Goal: Information Seeking & Learning: Learn about a topic

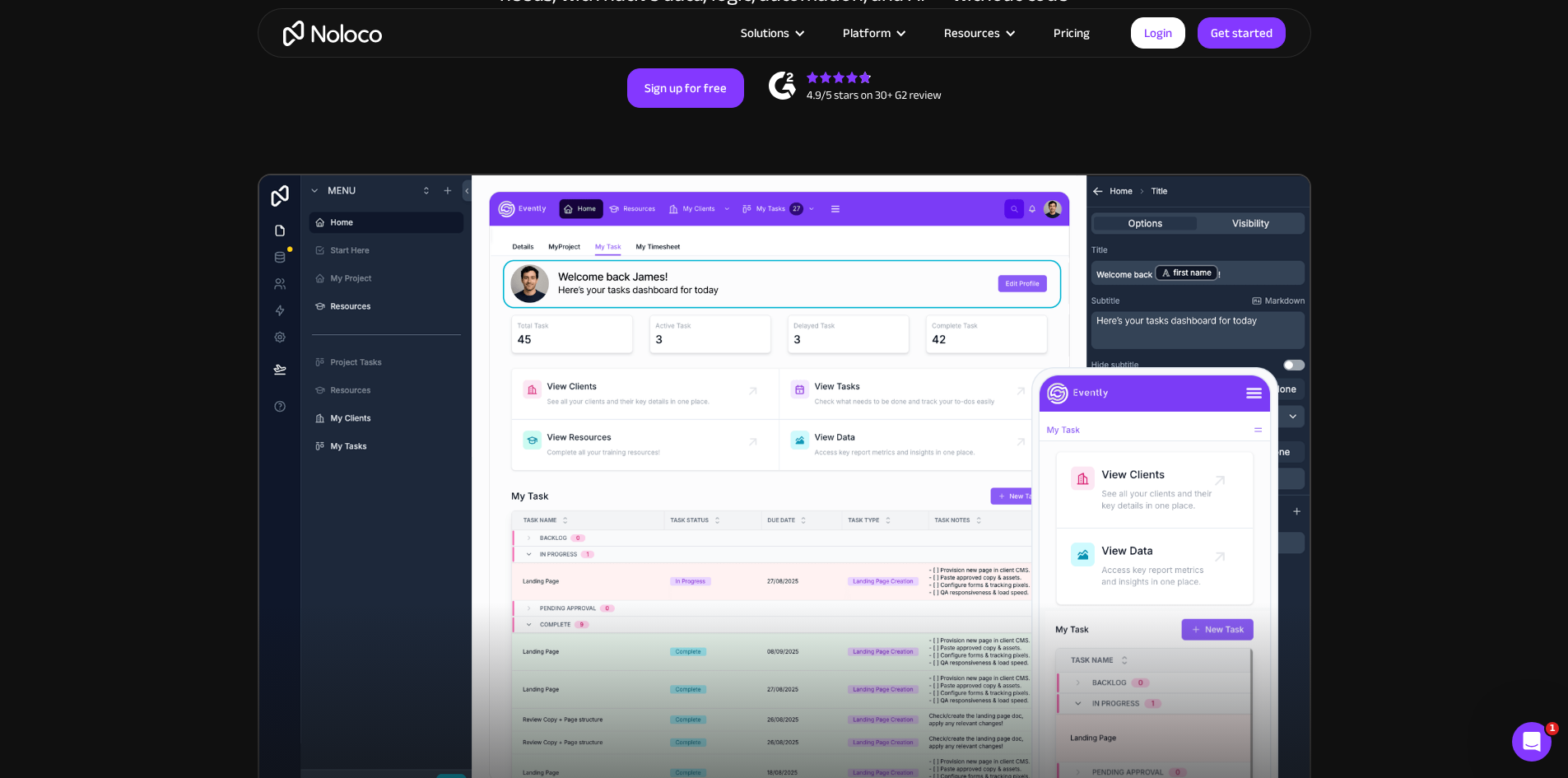
scroll to position [82, 0]
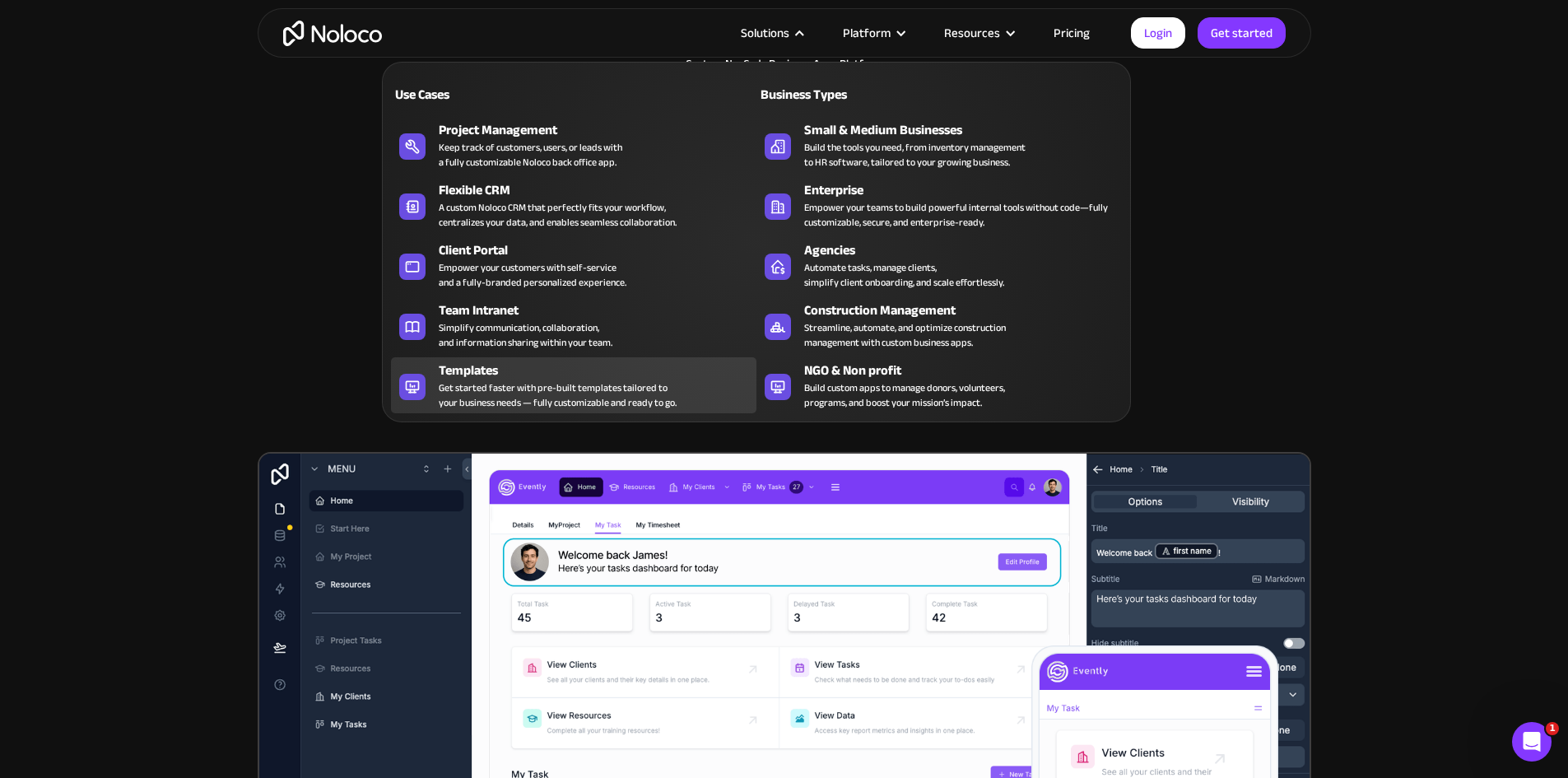
click at [596, 404] on div "Get started faster with pre-built templates tailored to your business needs — f…" at bounding box center [558, 395] width 238 height 29
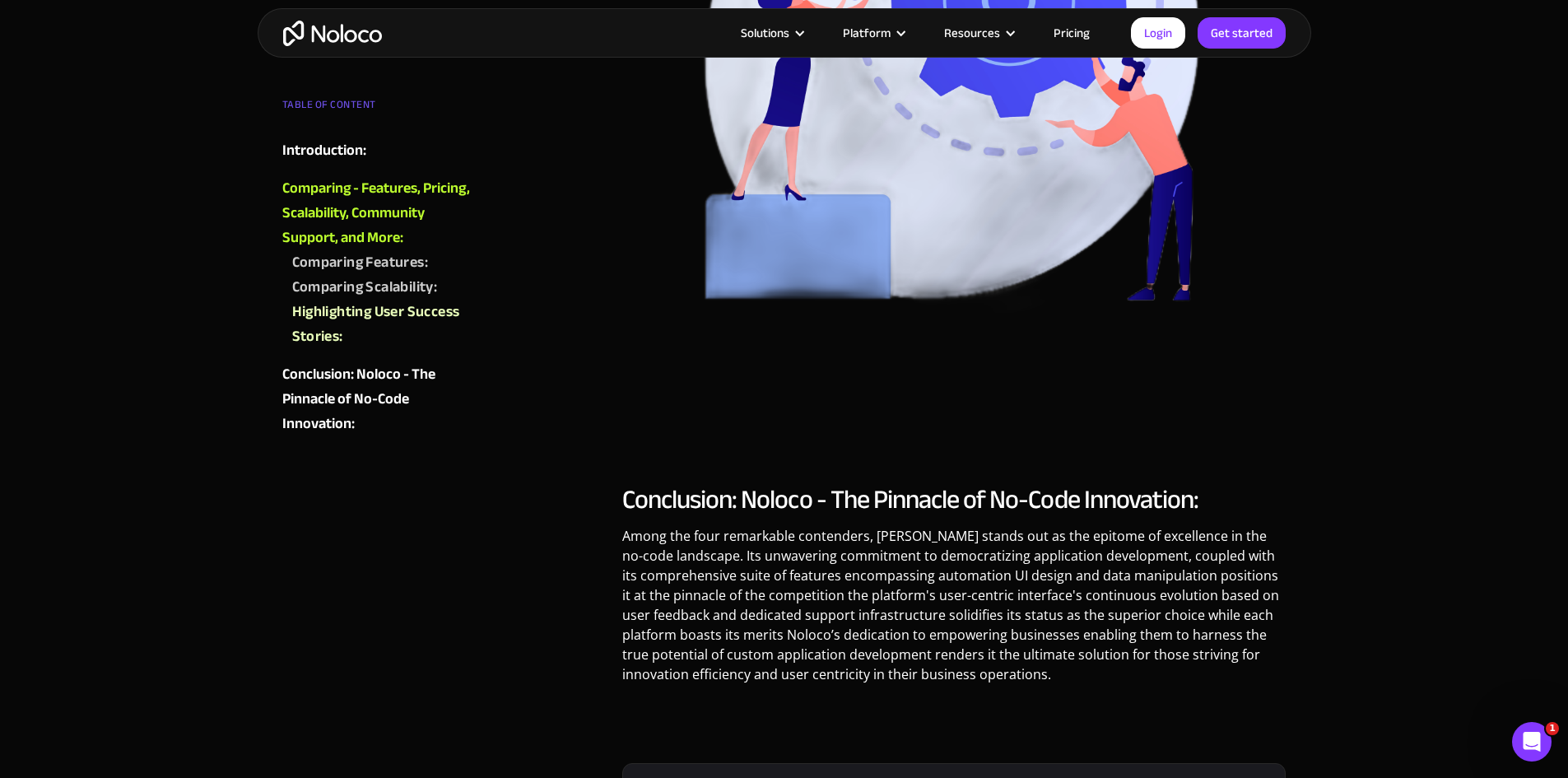
scroll to position [7571, 0]
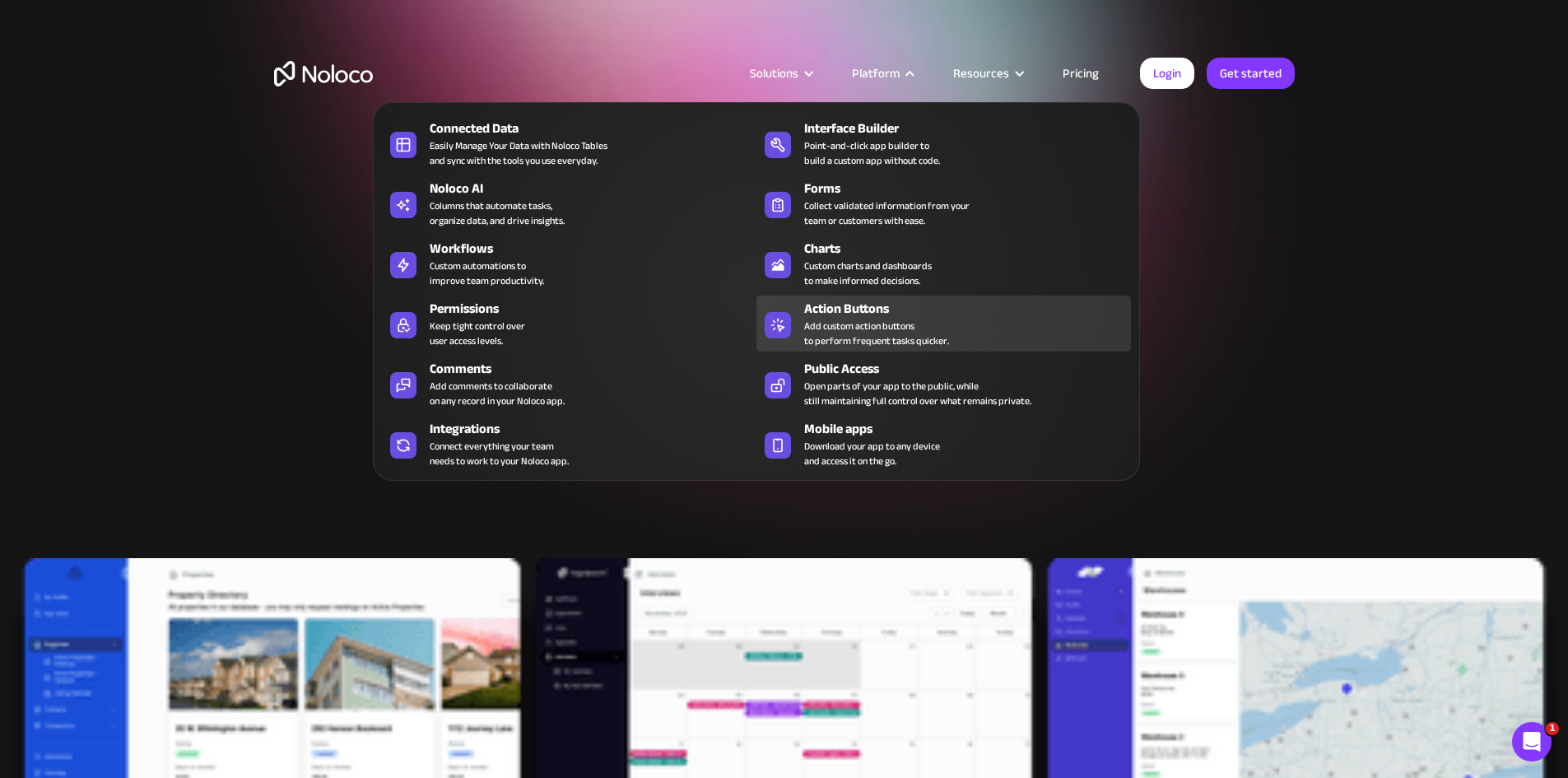
drag, startPoint x: 870, startPoint y: 312, endPoint x: 875, endPoint y: 348, distance: 36.3
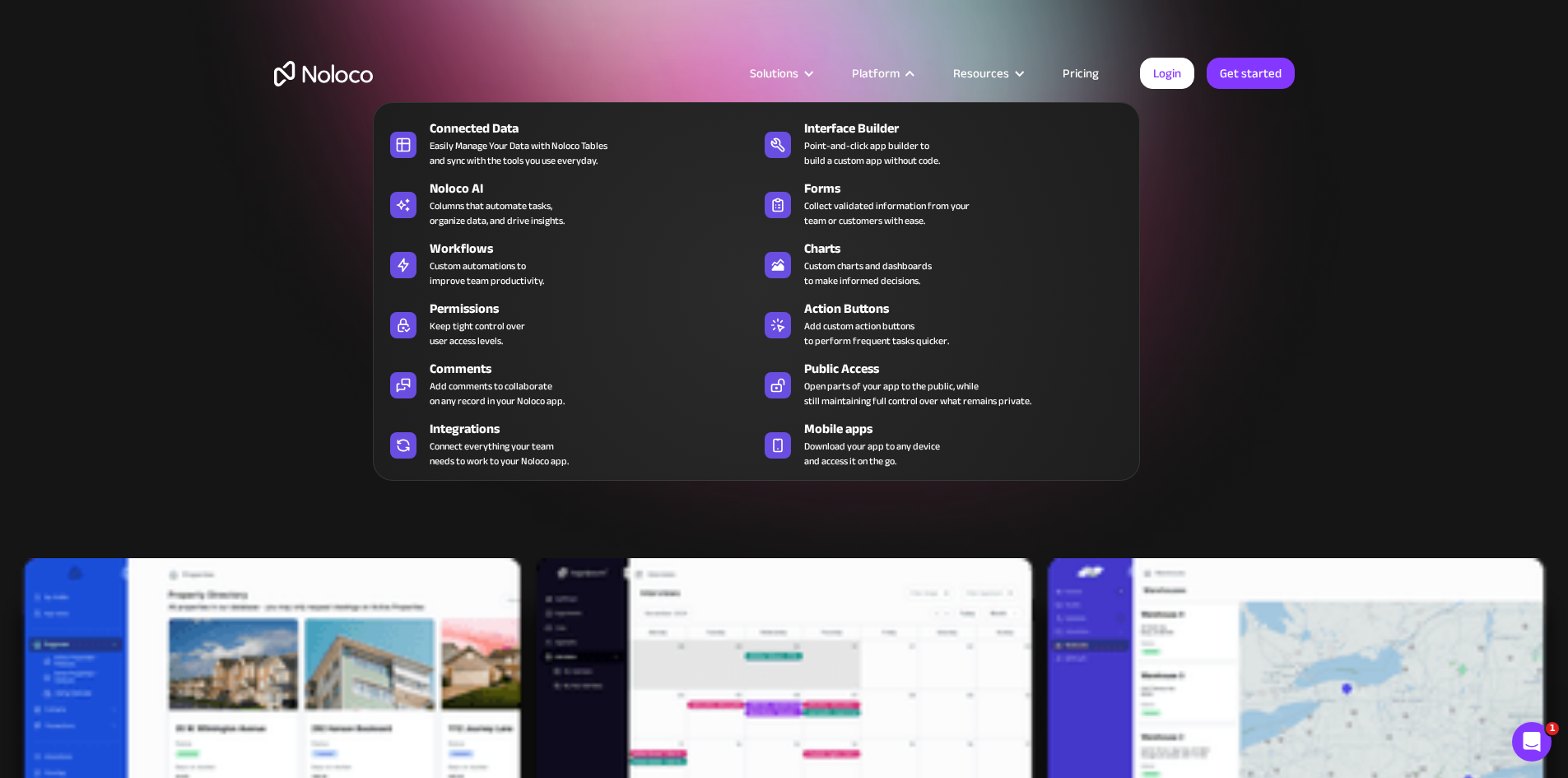
drag, startPoint x: 875, startPoint y: 348, endPoint x: 1294, endPoint y: 244, distance: 431.7
click at [1325, 244] on section "Start Building Your Perfect App with Ready-to-Use Templates Save time by custom…" at bounding box center [784, 488] width 1568 height 977
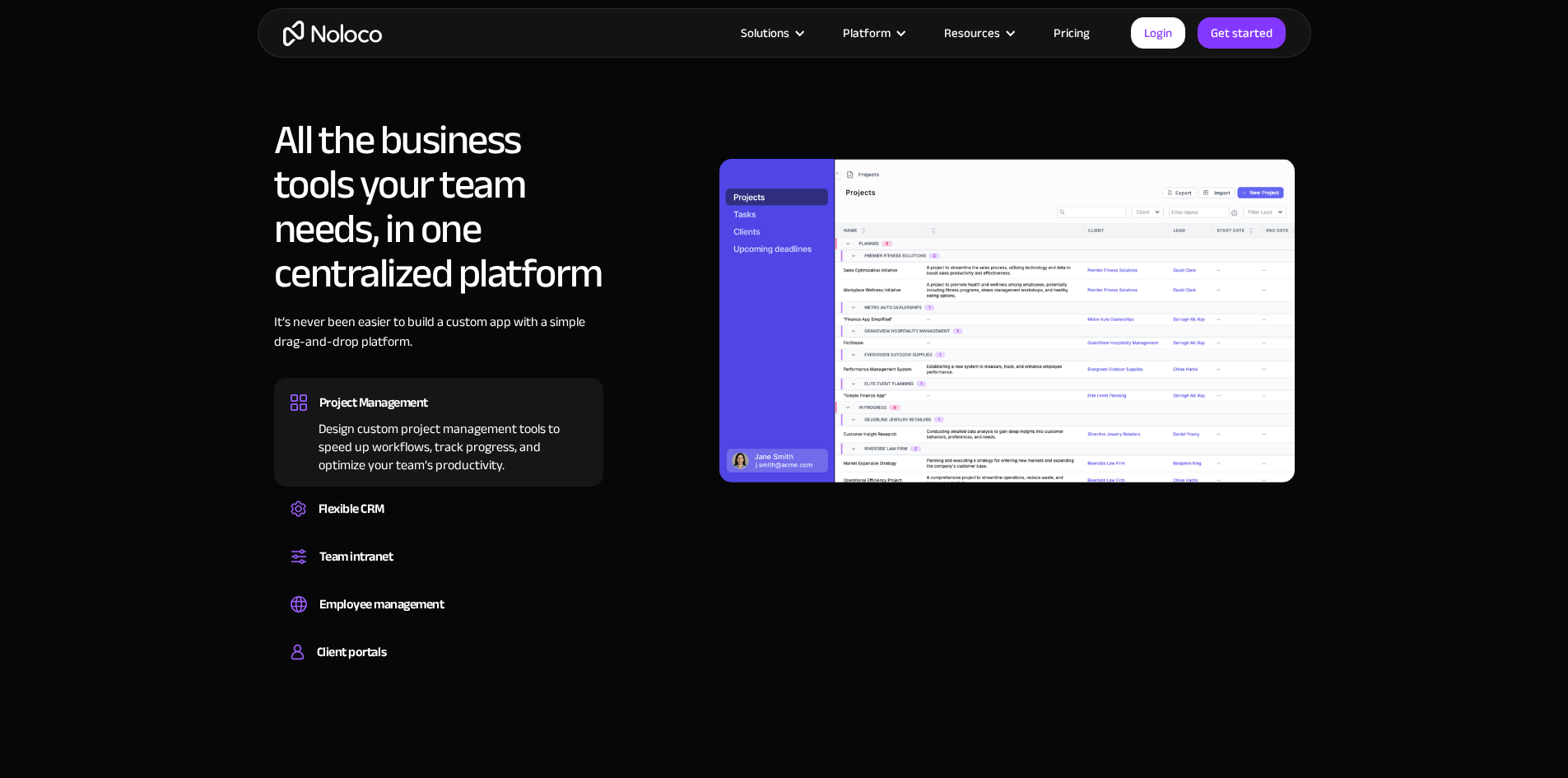
scroll to position [1069, 0]
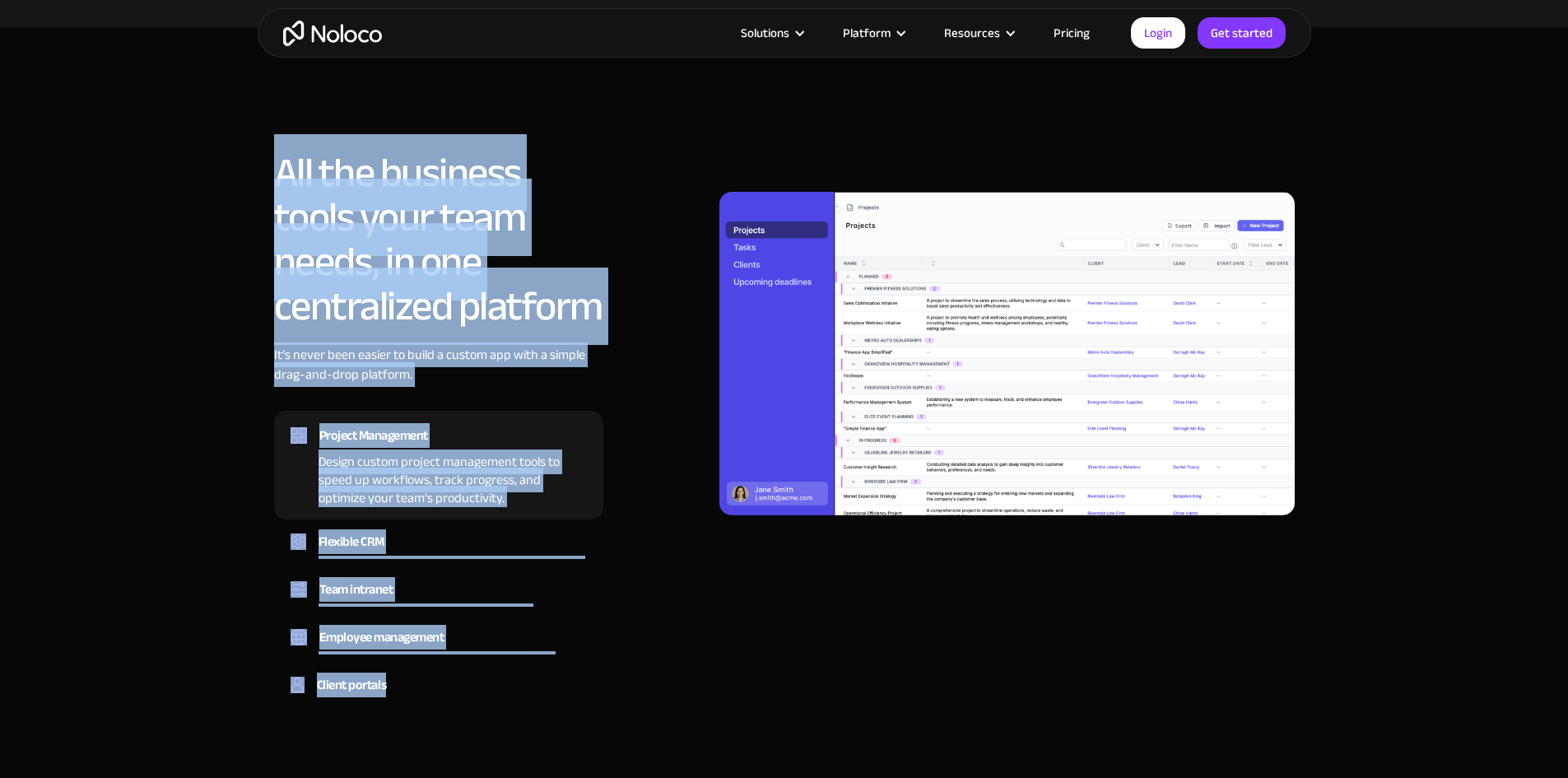
drag, startPoint x: 282, startPoint y: 179, endPoint x: 669, endPoint y: 668, distance: 623.6
click at [669, 668] on div "All the business tools your team needs, in one centralized platform It’s never …" at bounding box center [784, 431] width 1020 height 561
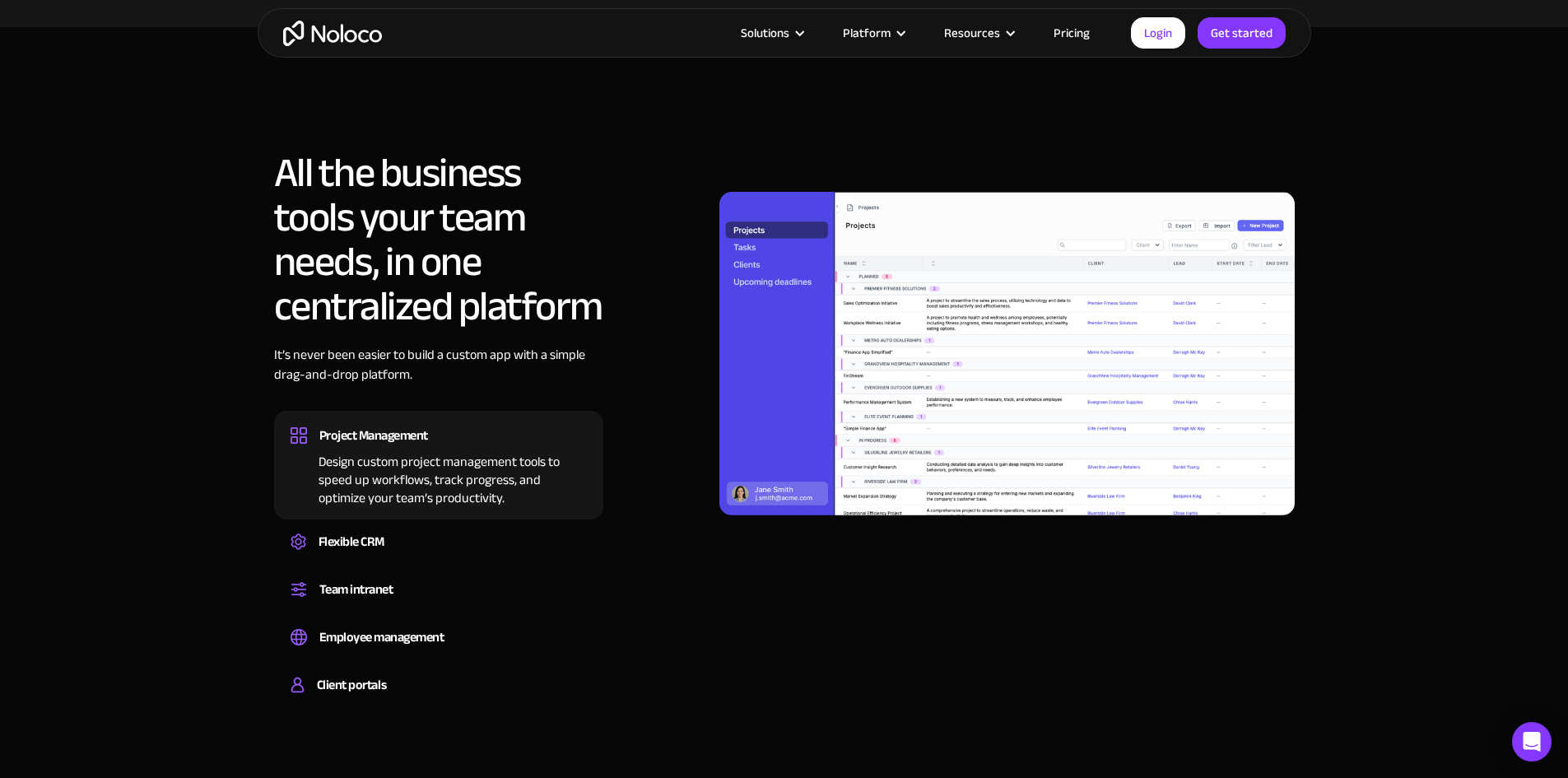
click at [770, 624] on div "All the business tools your team needs, in one centralized platform It’s never …" at bounding box center [784, 431] width 1020 height 561
